Goal: Information Seeking & Learning: Learn about a topic

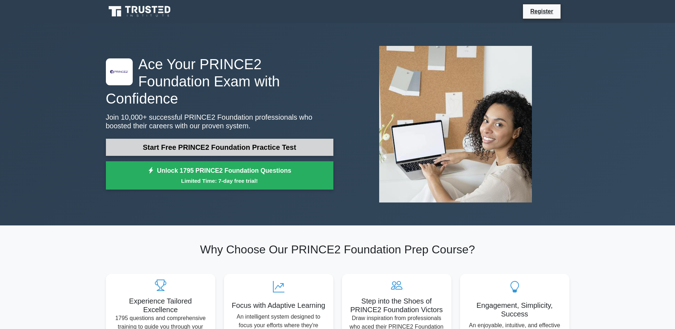
click at [226, 139] on link "Start Free PRINCE2 Foundation Practice Test" at bounding box center [220, 147] width 228 height 17
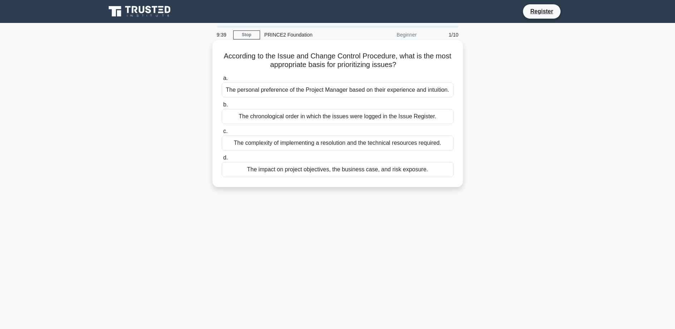
click at [372, 172] on div "The impact on project objectives, the business case, and risk exposure." at bounding box center [338, 169] width 232 height 15
click at [222, 160] on input "d. The impact on project objectives, the business case, and risk exposure." at bounding box center [222, 157] width 0 height 5
click at [363, 120] on div "The preferences of the Senior User who will approve the final product" at bounding box center [338, 116] width 232 height 15
click at [222, 107] on input "b. The preferences of the Senior User who will approve the final product" at bounding box center [222, 104] width 0 height 5
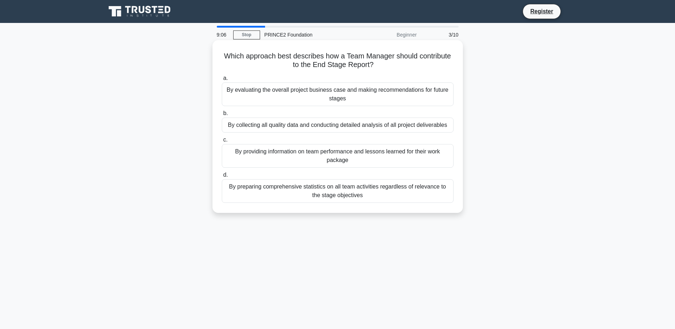
click at [377, 158] on div "By providing information on team performance and lessons learned for their work…" at bounding box center [338, 156] width 232 height 24
click at [222, 142] on input "c. By providing information on team performance and lessons learned for their w…" at bounding box center [222, 139] width 0 height 5
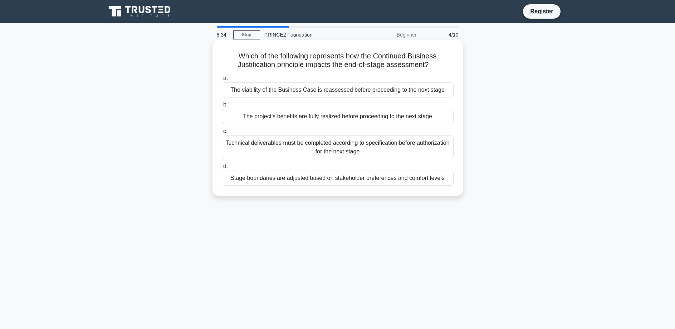
click at [404, 120] on div "The project's benefits are fully realized before proceeding to the next stage" at bounding box center [338, 116] width 232 height 15
click at [222, 107] on input "b. The project's benefits are fully realized before proceeding to the next stage" at bounding box center [222, 104] width 0 height 5
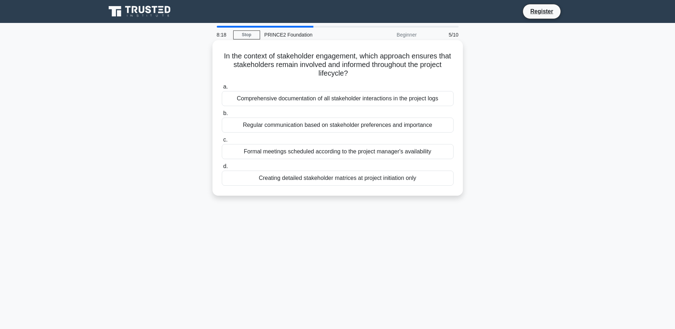
click at [362, 126] on div "Regular communication based on stakeholder preferences and importance" at bounding box center [338, 124] width 232 height 15
click at [222, 116] on input "b. Regular communication based on stakeholder preferences and importance" at bounding box center [222, 113] width 0 height 5
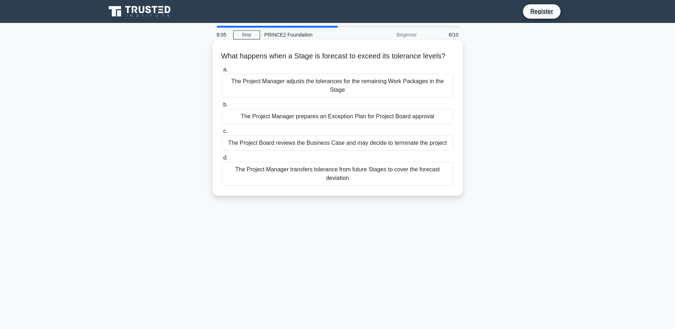
click at [400, 121] on div "The Project Manager prepares an Exception Plan for Project Board approval" at bounding box center [338, 116] width 232 height 15
click at [222, 107] on input "b. The Project Manager prepares an Exception Plan for Project Board approval" at bounding box center [222, 104] width 0 height 5
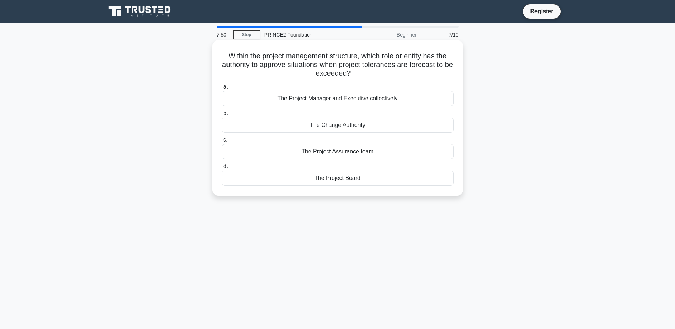
click at [358, 181] on div "The Project Board" at bounding box center [338, 177] width 232 height 15
click at [222, 169] on input "d. The Project Board" at bounding box center [222, 166] width 0 height 5
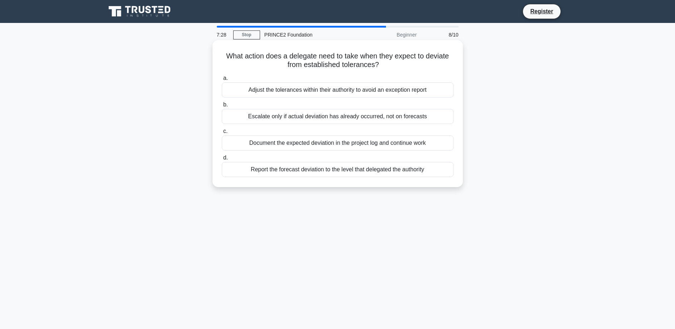
click at [393, 174] on div "Report the forecast deviation to the level that delegated the authority" at bounding box center [338, 169] width 232 height 15
click at [222, 160] on input "d. Report the forecast deviation to the level that delegated the authority" at bounding box center [222, 157] width 0 height 5
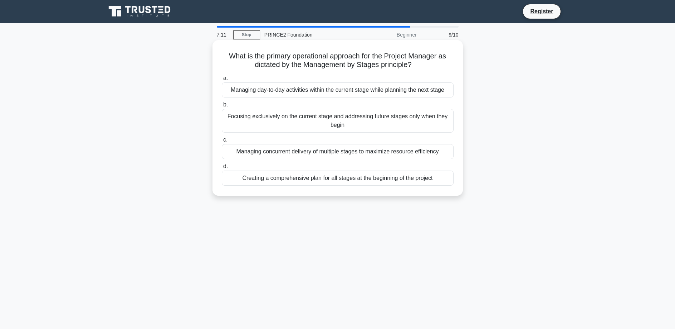
click at [338, 88] on div "Managing day-to-day activities within the current stage while planning the next…" at bounding box center [338, 89] width 232 height 15
click at [222, 81] on input "a. Managing day-to-day activities within the current stage while planning the n…" at bounding box center [222, 78] width 0 height 5
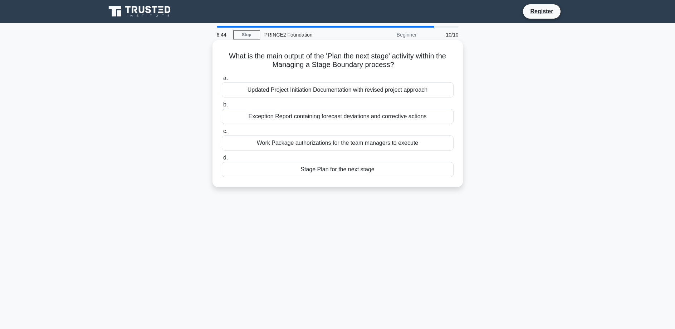
click at [363, 170] on div "Stage Plan for the next stage" at bounding box center [338, 169] width 232 height 15
click at [222, 160] on input "d. Stage Plan for the next stage" at bounding box center [222, 157] width 0 height 5
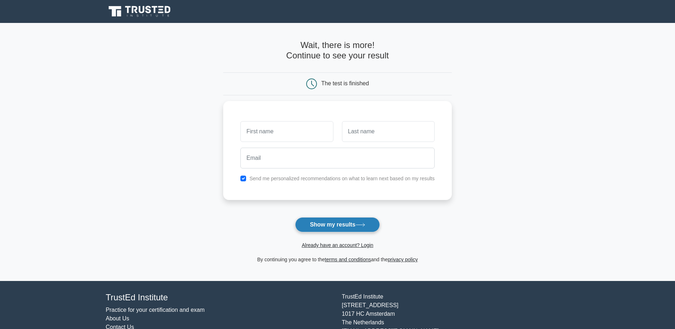
click at [364, 225] on icon at bounding box center [361, 225] width 10 height 4
click at [517, 127] on main "Wait, there is more! Continue to see your result The test is finished and the" at bounding box center [337, 152] width 675 height 258
